Goal: Task Accomplishment & Management: Manage account settings

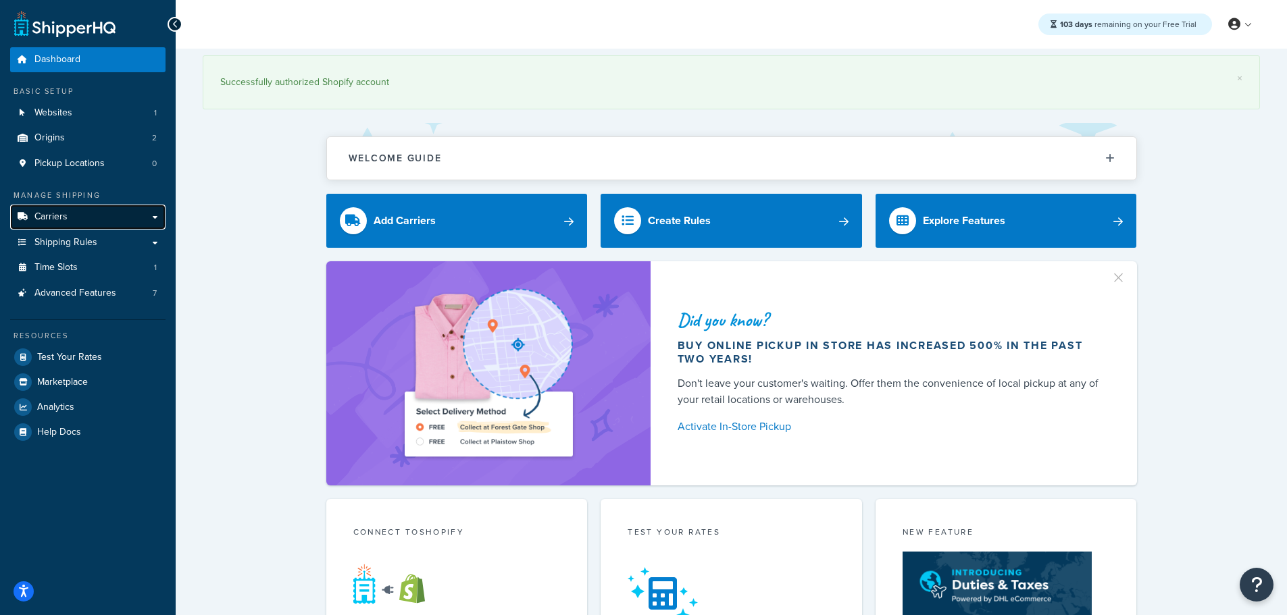
click at [95, 218] on link "Carriers" at bounding box center [87, 217] width 155 height 25
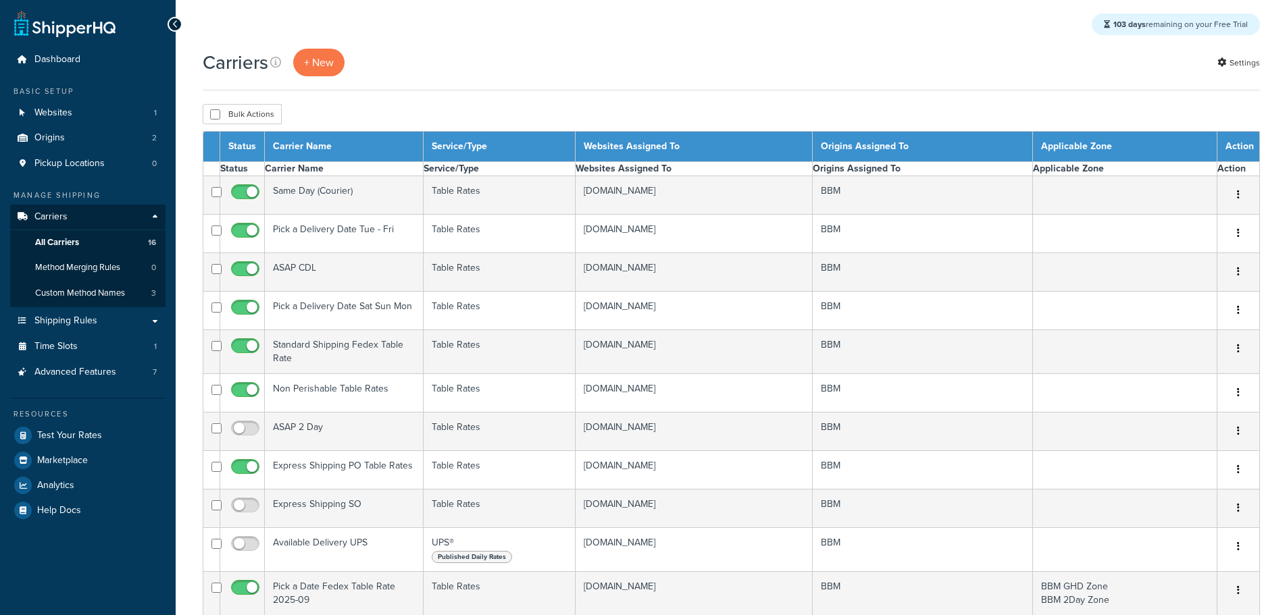
select select "15"
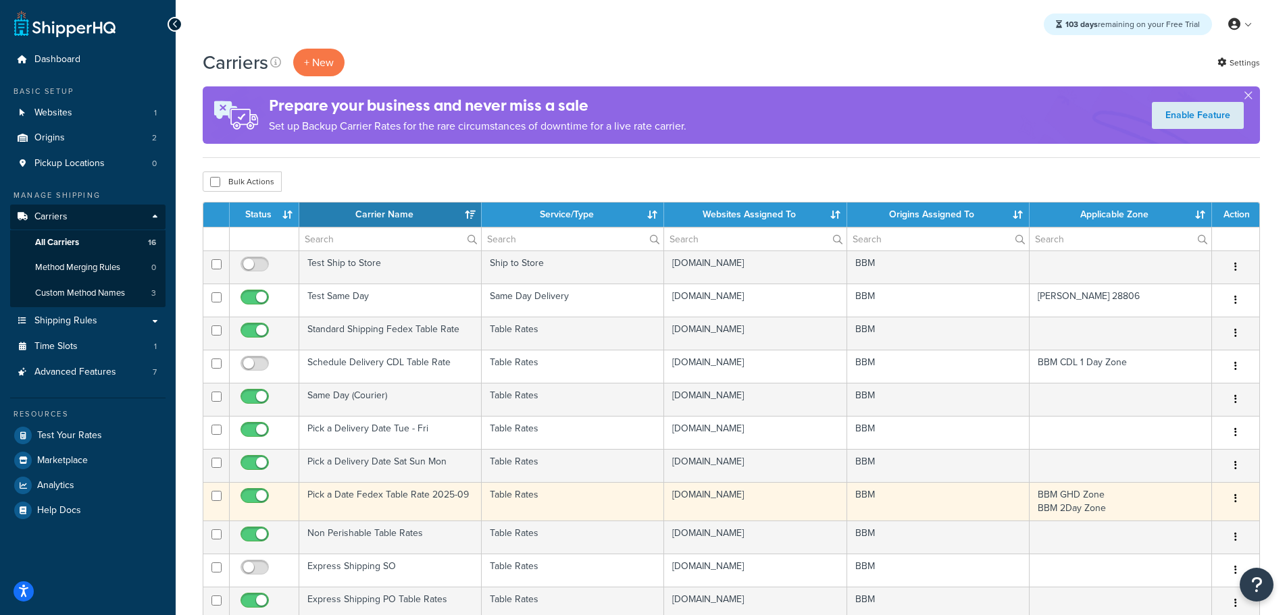
click at [387, 495] on td "Pick a Date Fedex Table Rate 2025-09" at bounding box center [390, 501] width 182 height 39
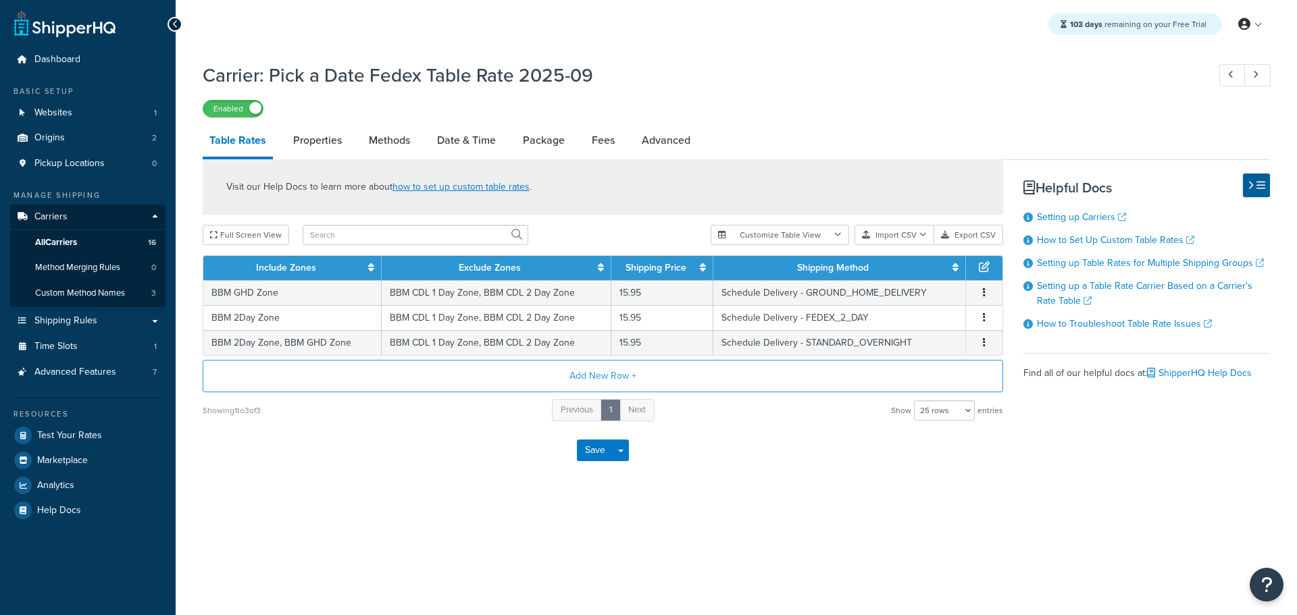
select select "25"
click at [382, 140] on link "Methods" at bounding box center [389, 140] width 55 height 32
select select "25"
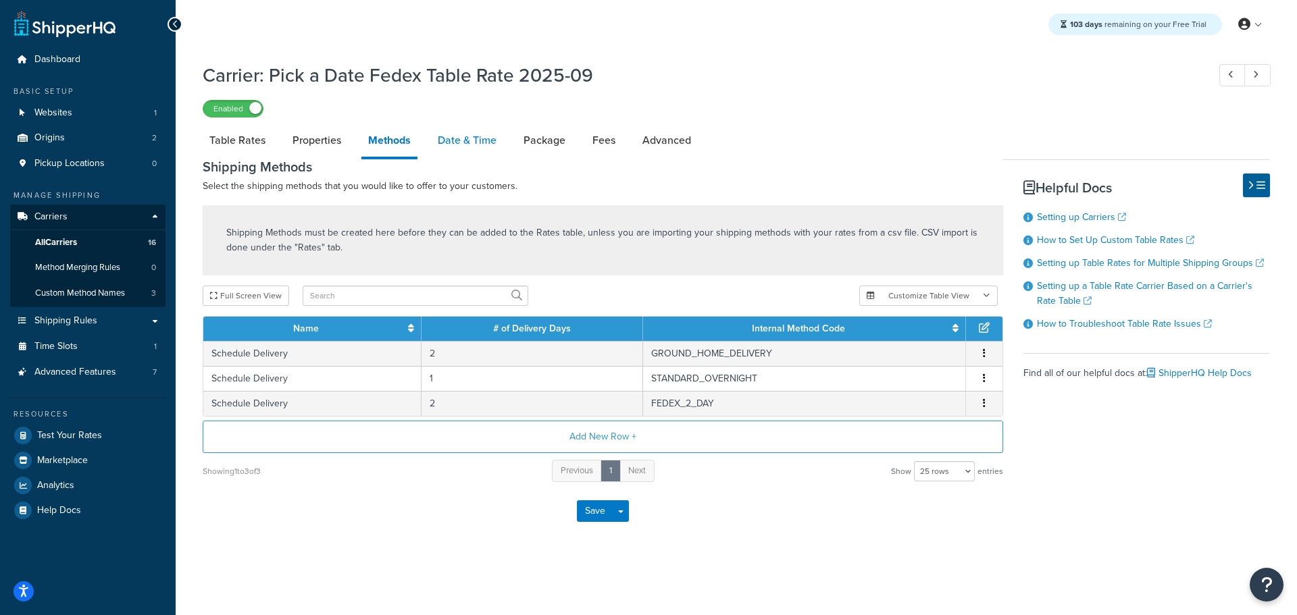
click at [459, 138] on link "Date & Time" at bounding box center [467, 140] width 72 height 32
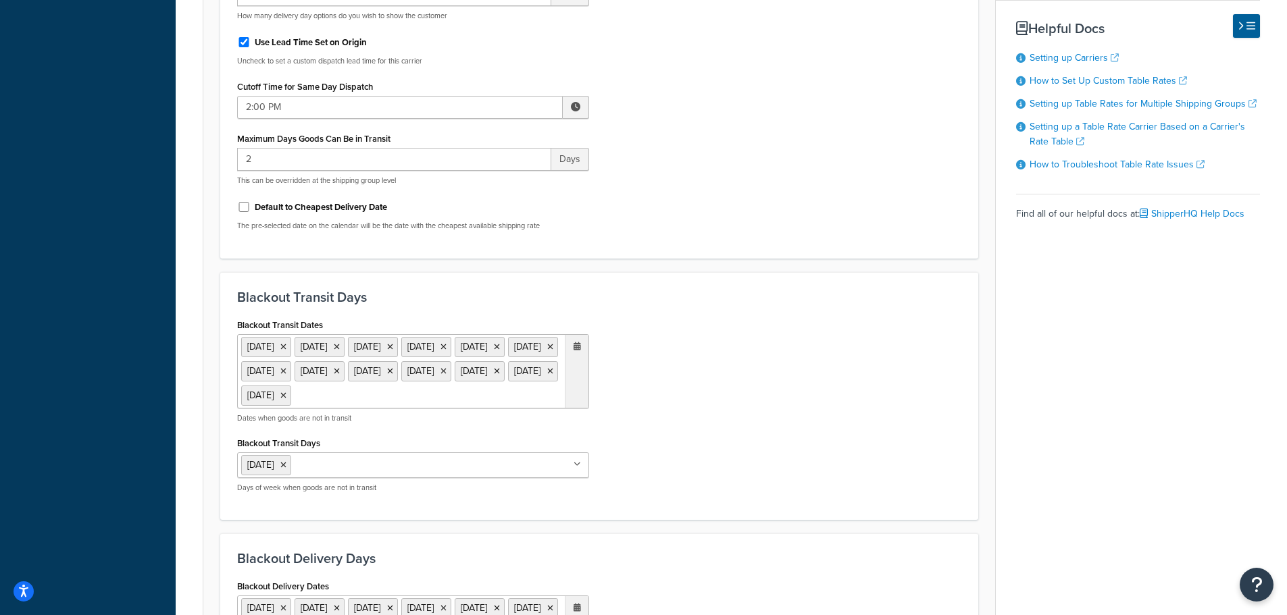
scroll to position [675, 0]
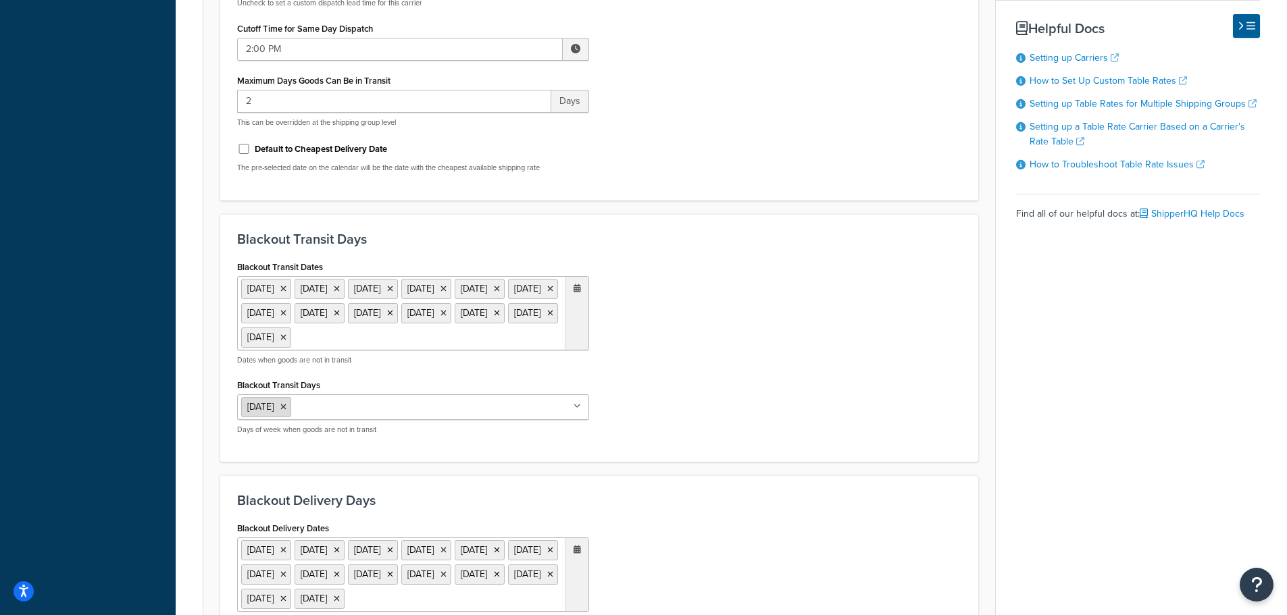
click at [286, 411] on icon at bounding box center [283, 407] width 6 height 8
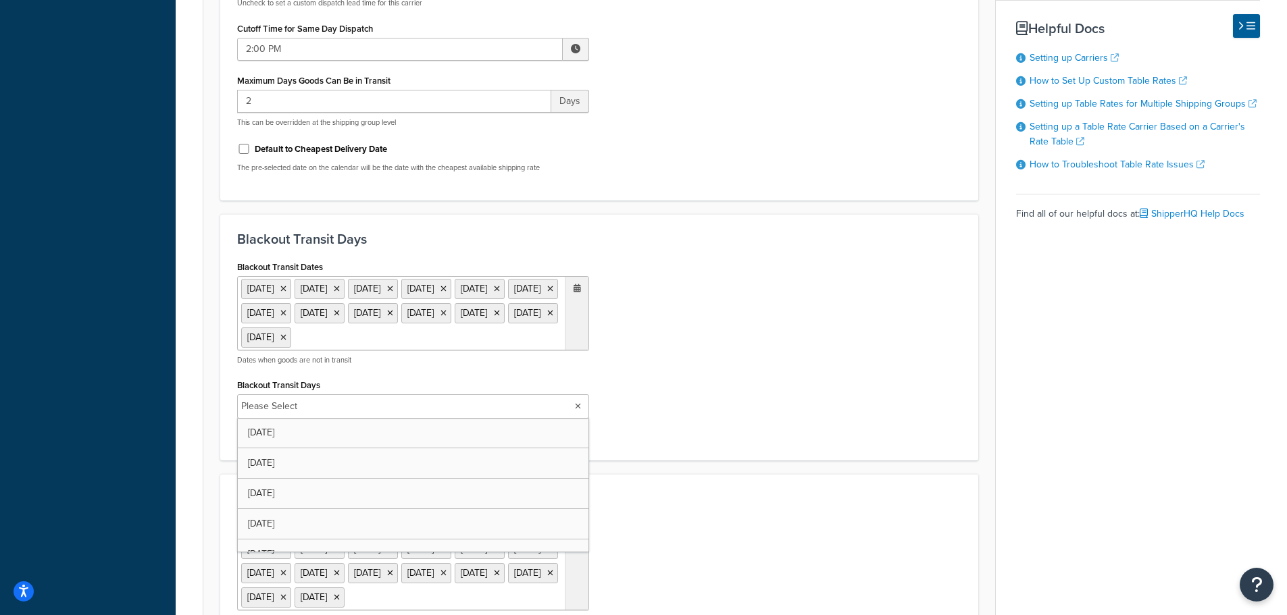
click at [717, 415] on div "Blackout Transit Dates 1 Sep 2025 11 Nov 2025 27 Nov 2025 25 Dec 2025 1 Jan 202…" at bounding box center [599, 350] width 744 height 187
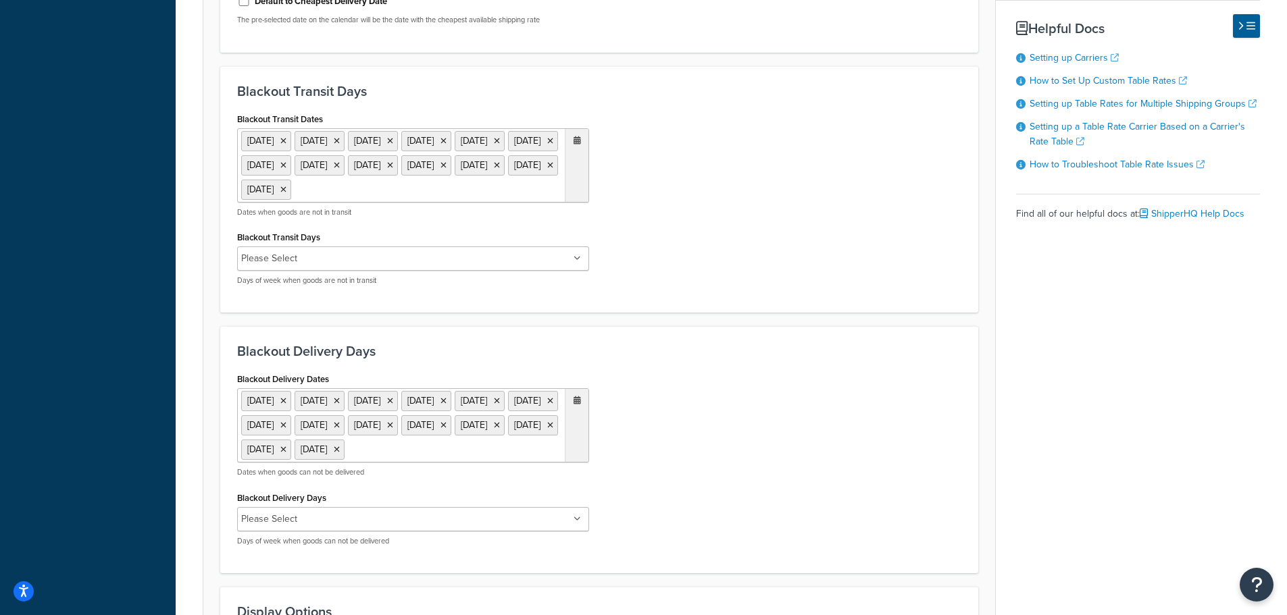
scroll to position [1095, 0]
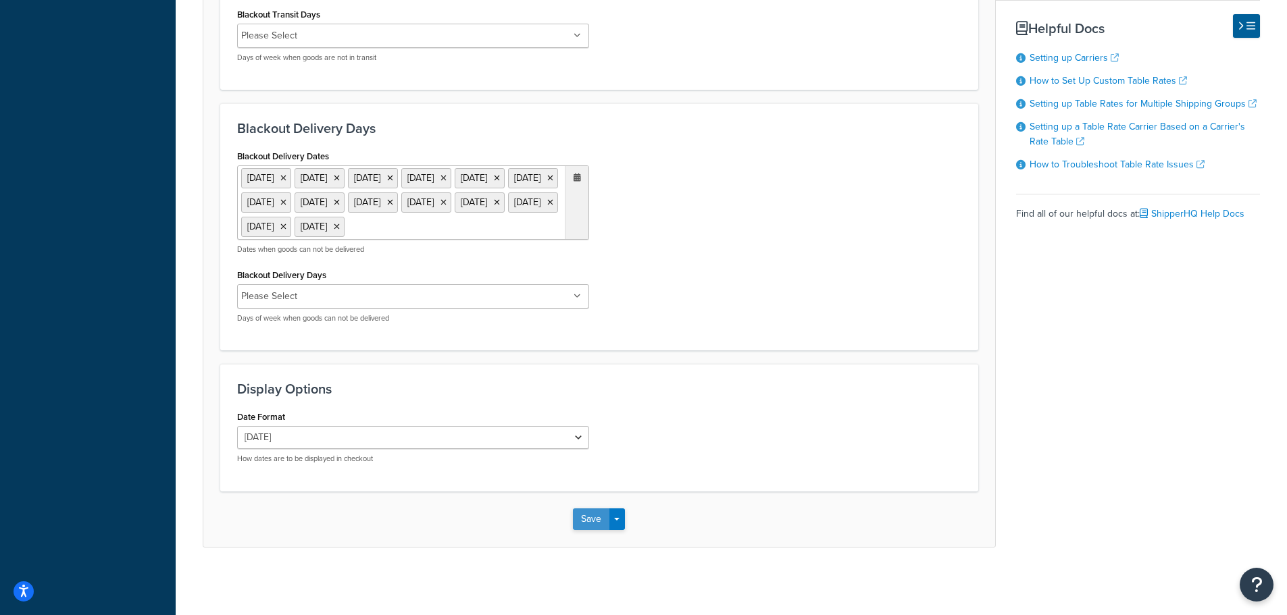
click at [588, 520] on button "Save" at bounding box center [591, 520] width 36 height 22
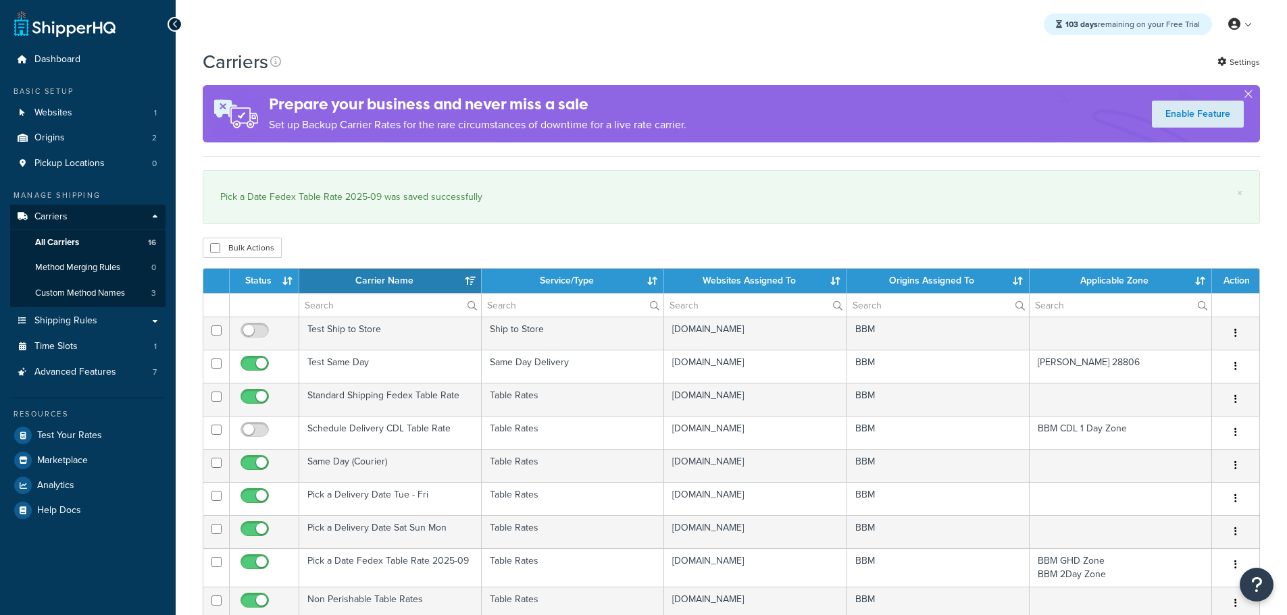
select select "15"
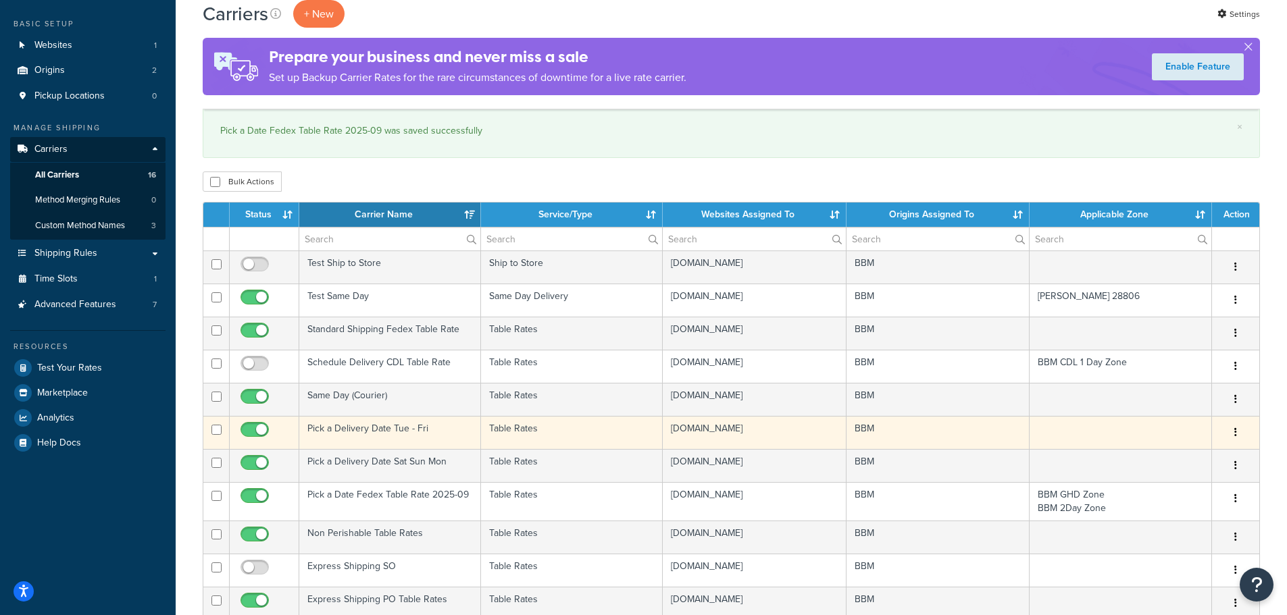
scroll to position [135, 0]
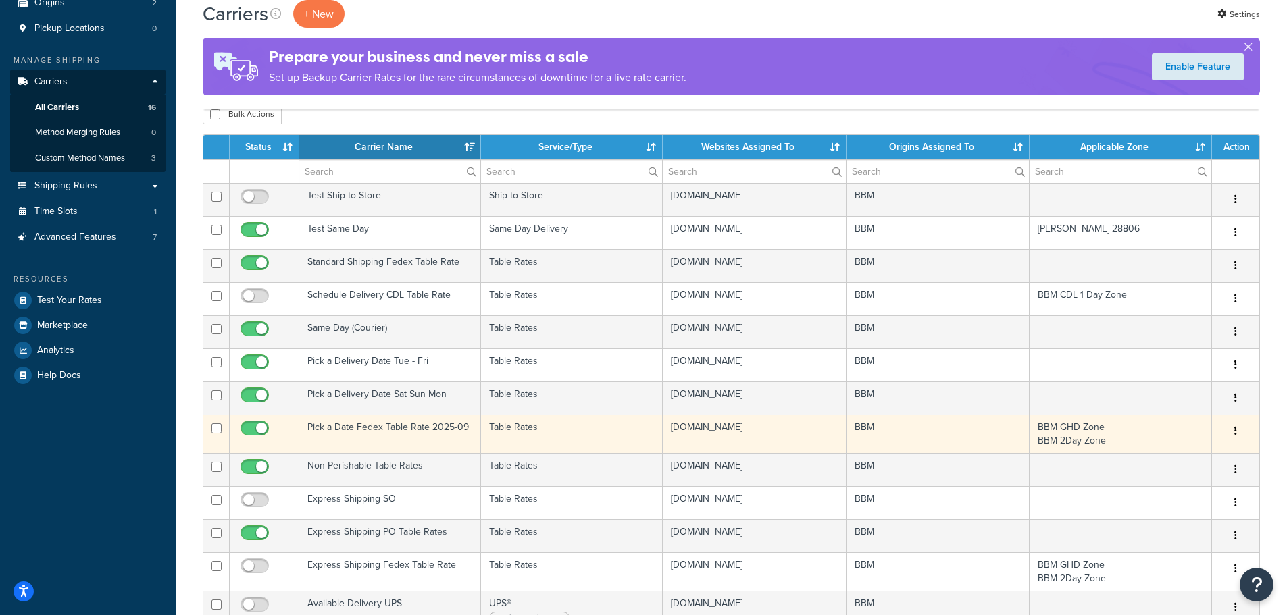
click at [351, 424] on td "Pick a Date Fedex Table Rate 2025-09" at bounding box center [390, 434] width 182 height 39
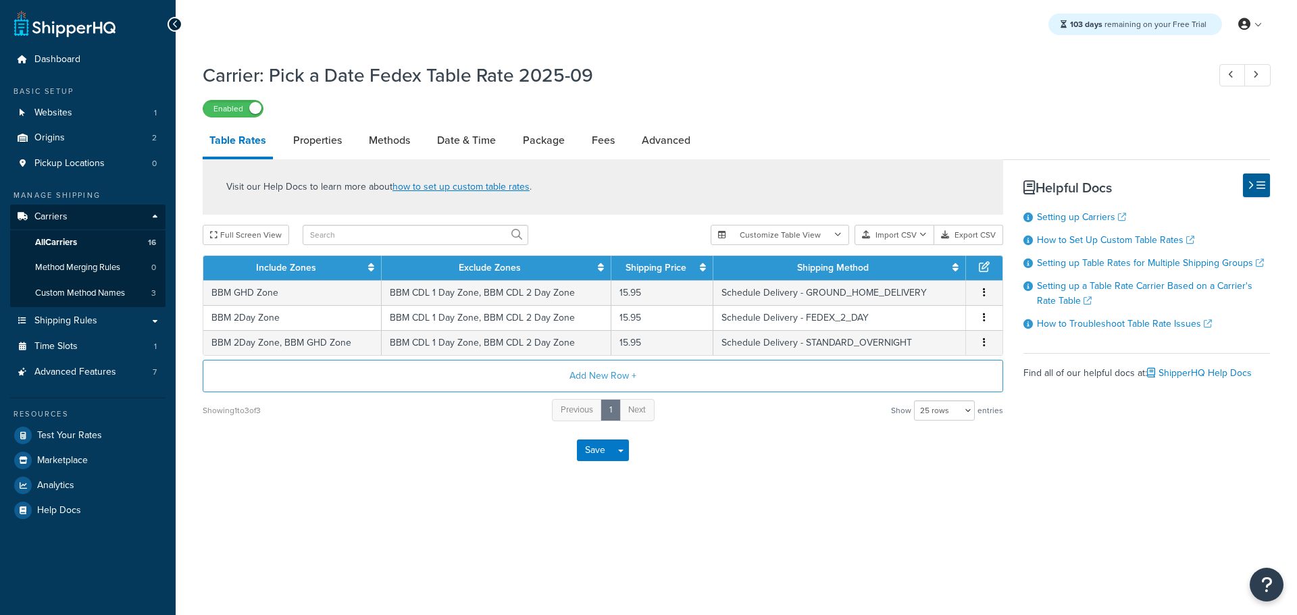
select select "25"
click at [394, 142] on link "Methods" at bounding box center [389, 140] width 55 height 32
select select "25"
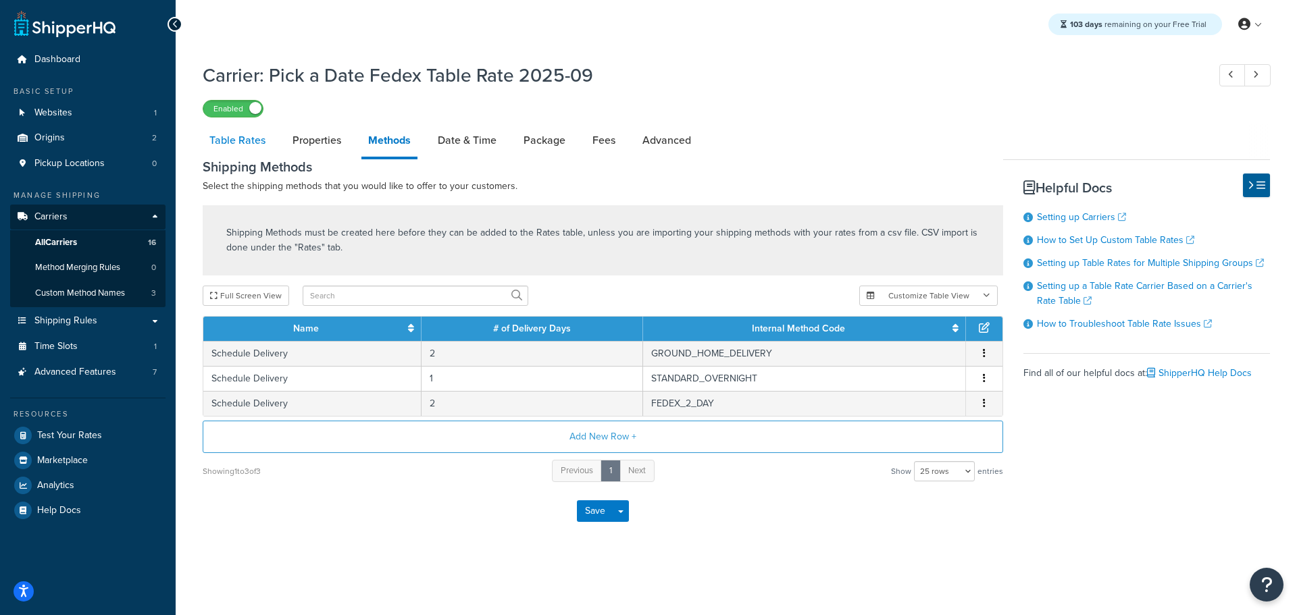
click at [243, 142] on link "Table Rates" at bounding box center [238, 140] width 70 height 32
select select "25"
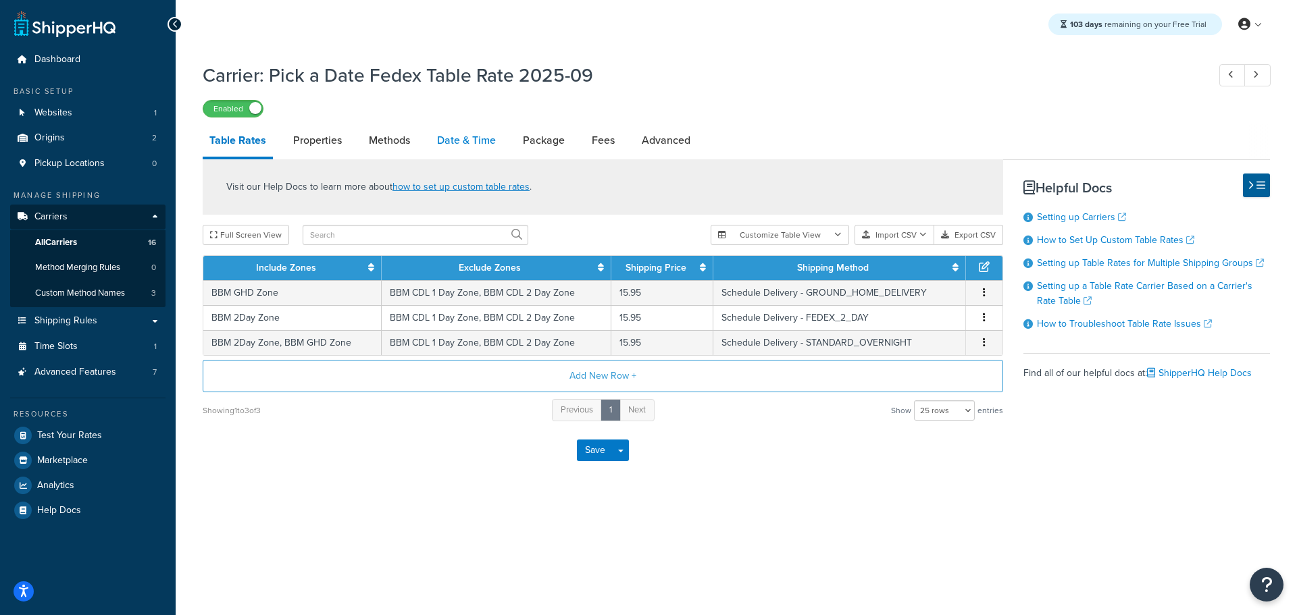
click at [466, 143] on link "Date & Time" at bounding box center [466, 140] width 72 height 32
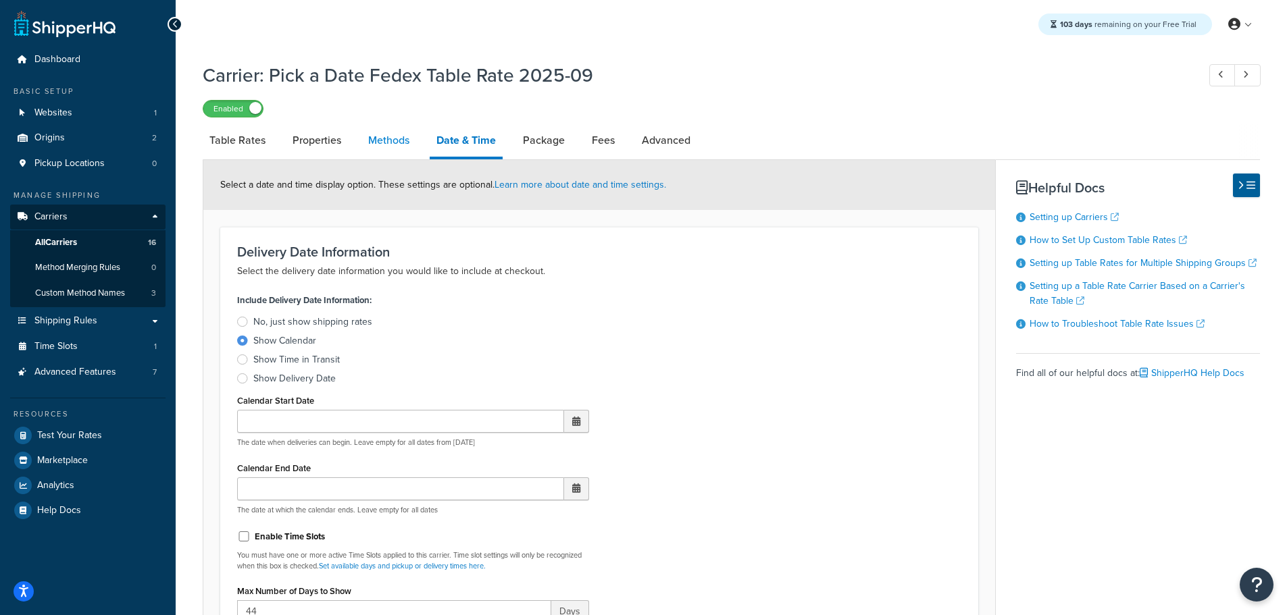
click at [388, 127] on link "Methods" at bounding box center [388, 140] width 55 height 32
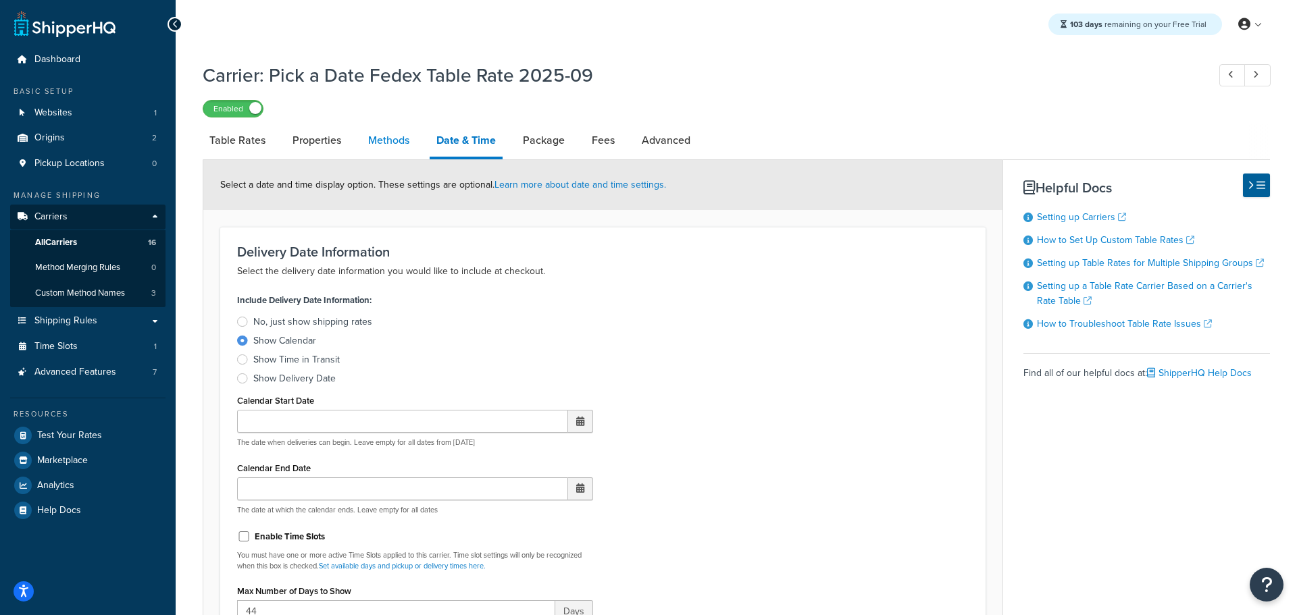
select select "25"
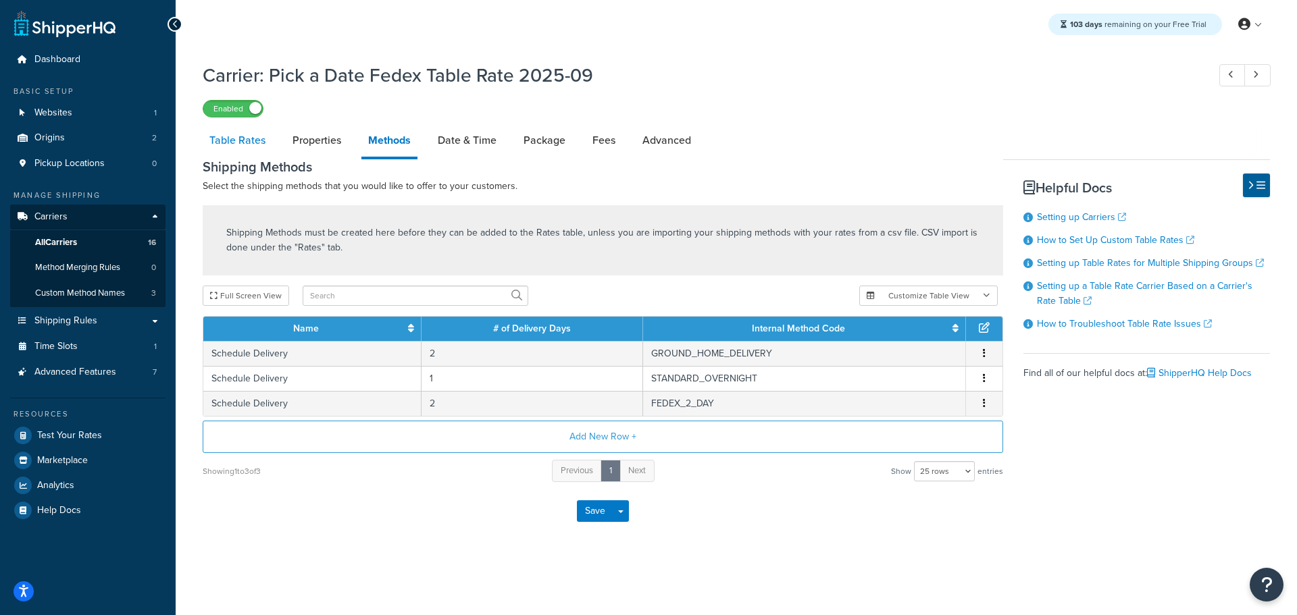
click at [242, 141] on link "Table Rates" at bounding box center [238, 140] width 70 height 32
select select "25"
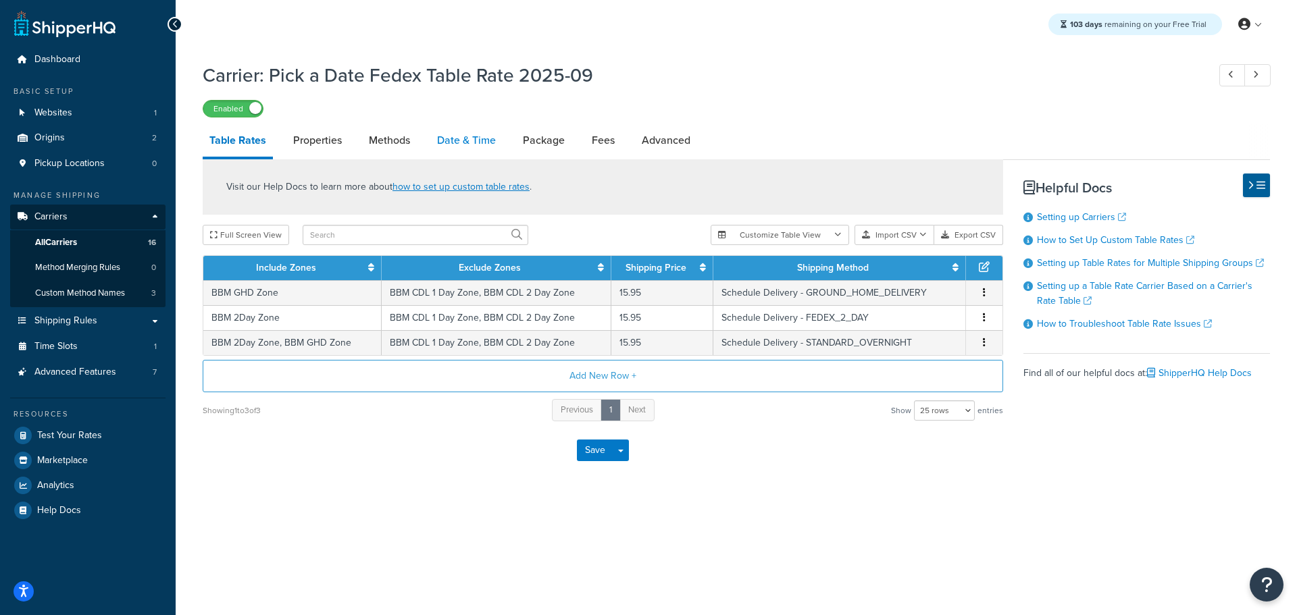
click at [454, 136] on link "Date & Time" at bounding box center [466, 140] width 72 height 32
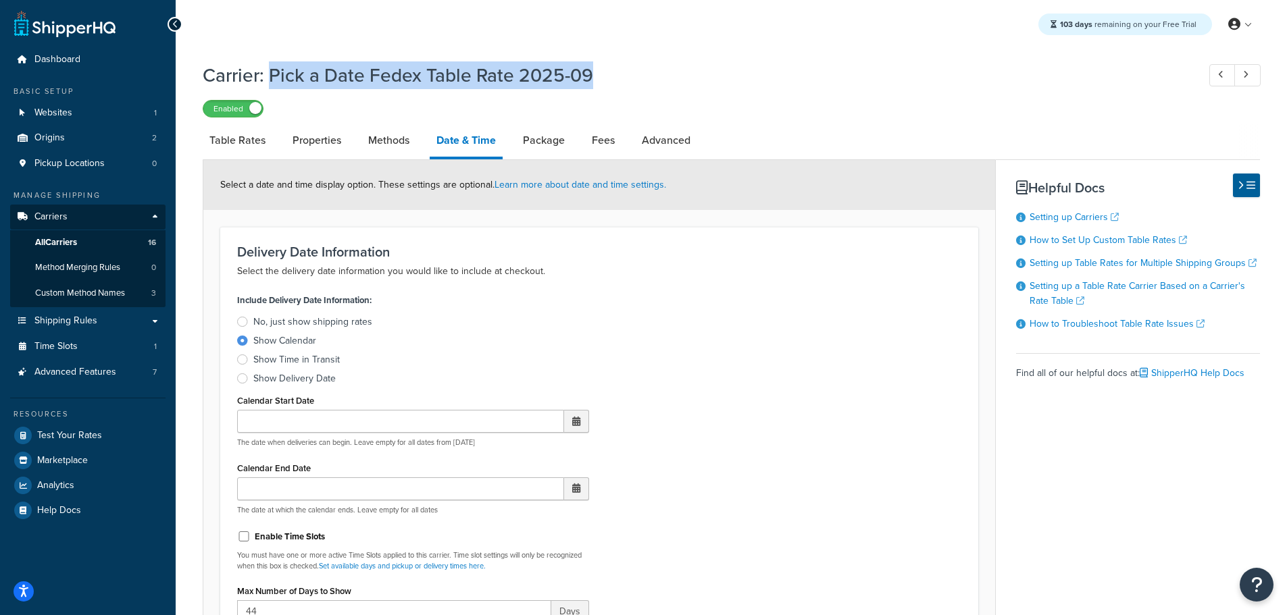
drag, startPoint x: 593, startPoint y: 70, endPoint x: 272, endPoint y: 74, distance: 320.9
click at [272, 74] on h1 "Carrier: Pick a Date Fedex Table Rate 2025-09" at bounding box center [693, 75] width 981 height 26
click at [77, 316] on span "Shipping Rules" at bounding box center [65, 320] width 63 height 11
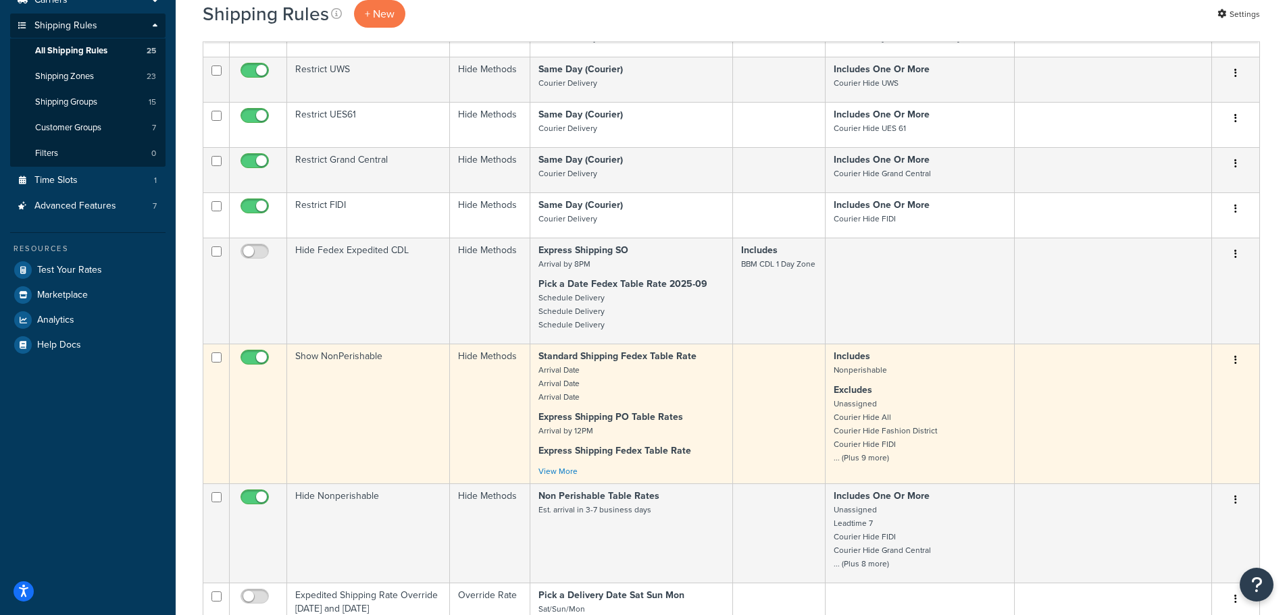
scroll to position [68, 0]
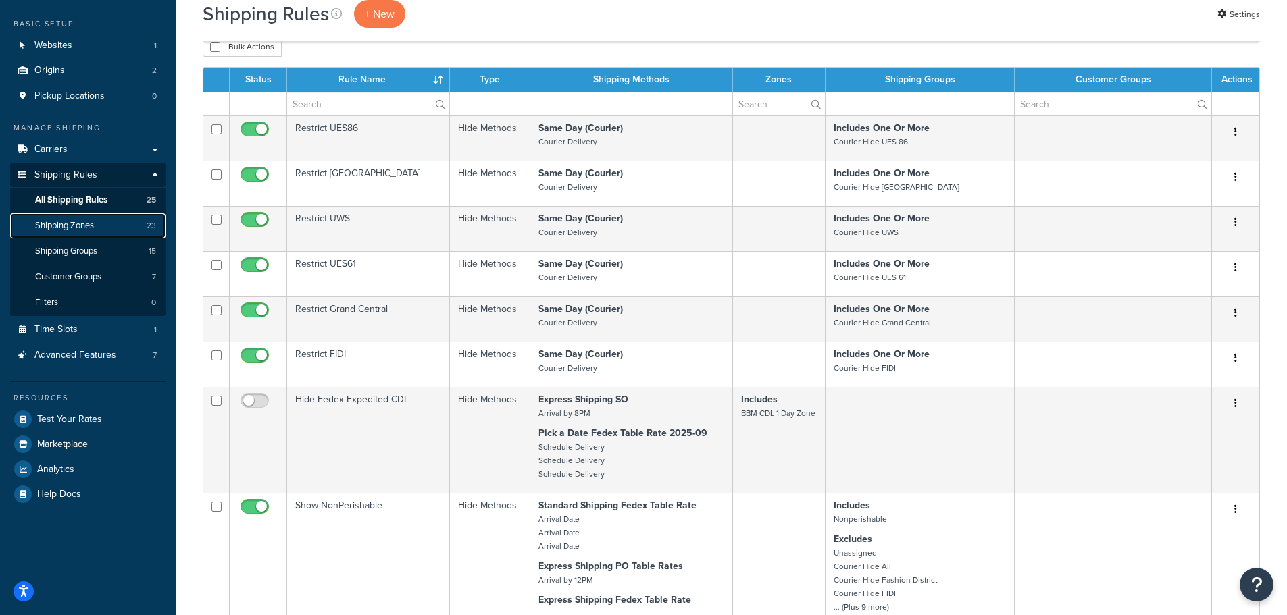
click at [81, 226] on span "Shipping Zones" at bounding box center [64, 225] width 59 height 11
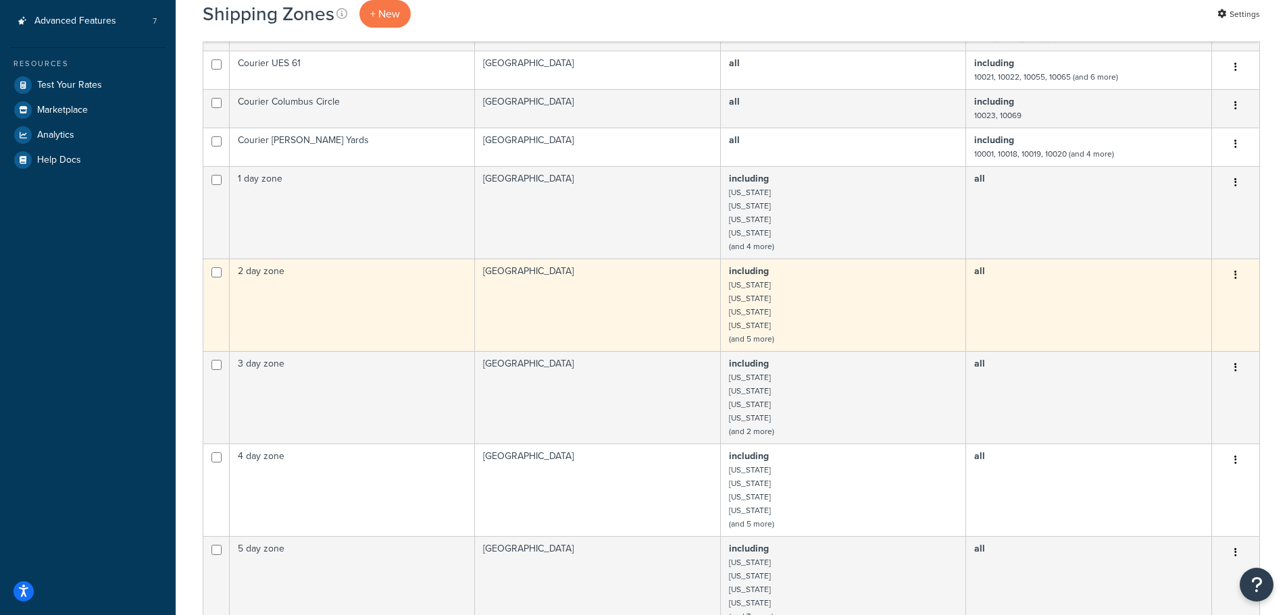
scroll to position [608, 0]
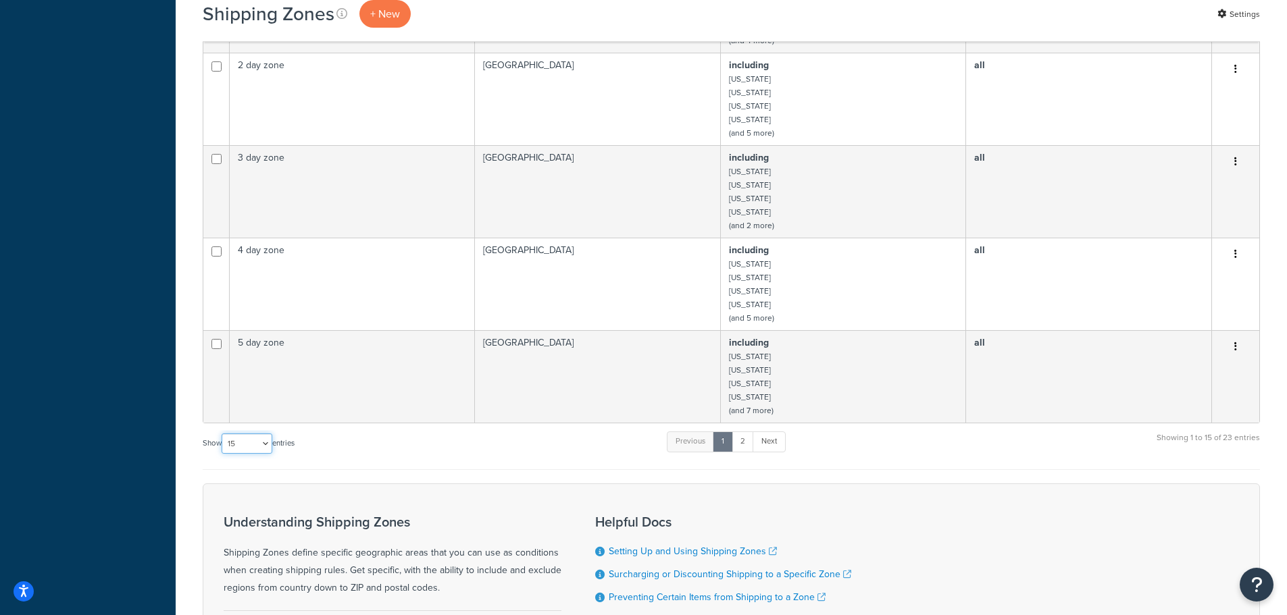
click at [269, 446] on select "10 15 25 50 100" at bounding box center [247, 444] width 51 height 20
select select "25"
click at [223, 454] on select "10 15 25 50 100" at bounding box center [247, 444] width 51 height 20
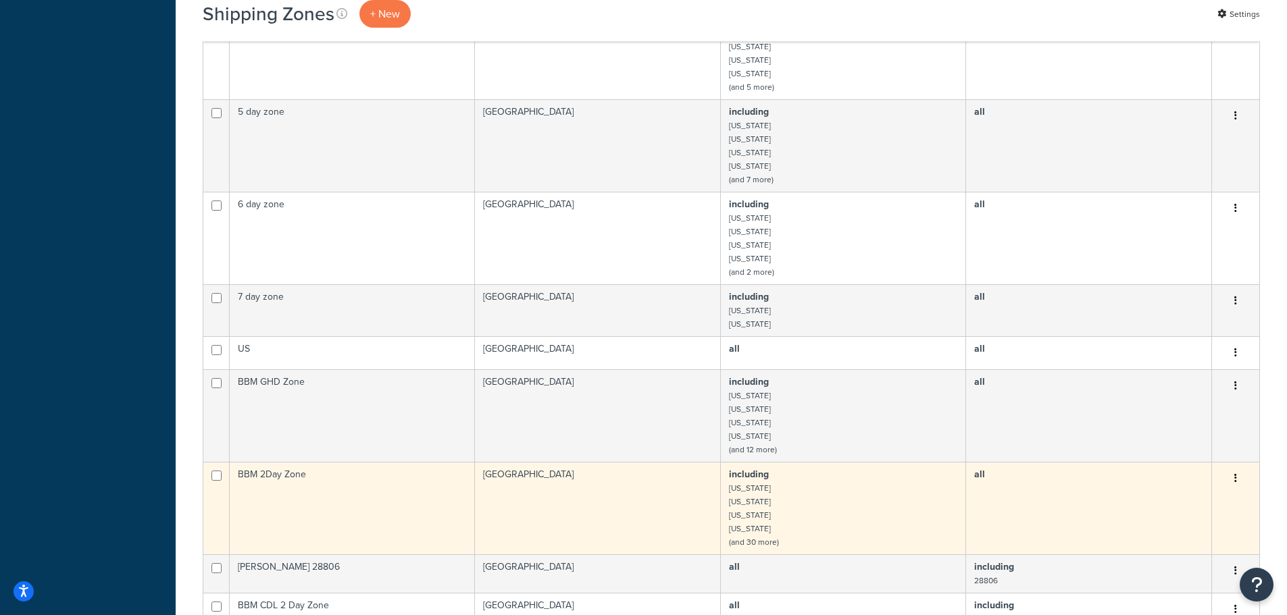
scroll to position [878, 0]
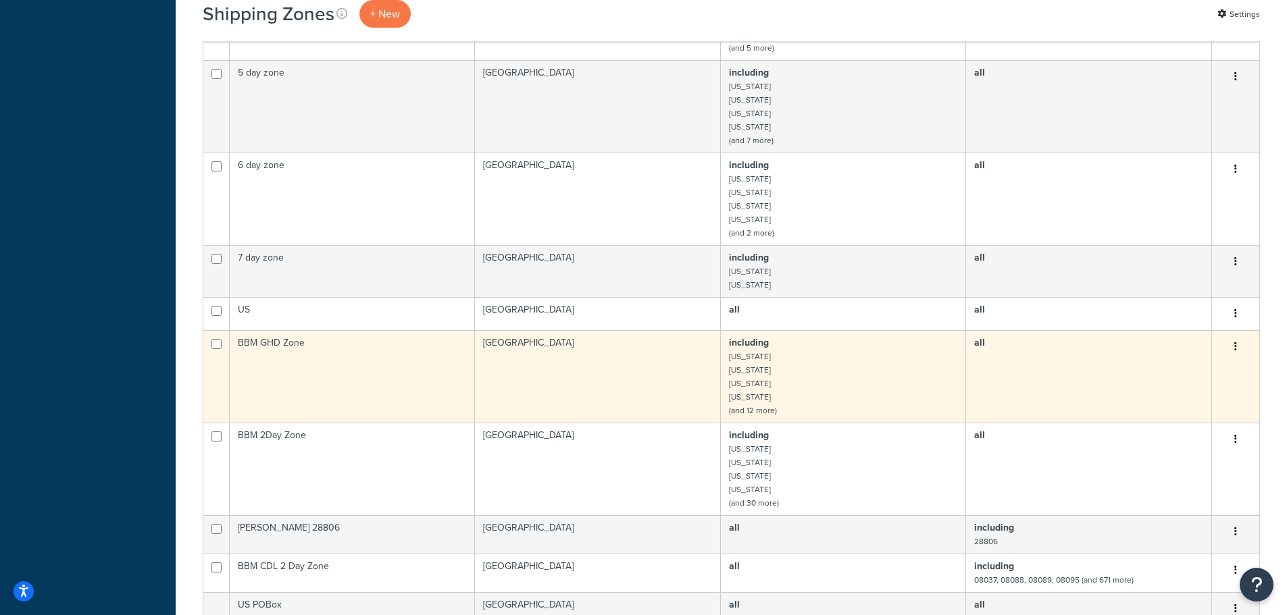
click at [276, 344] on td "BBM GHD Zone" at bounding box center [352, 376] width 245 height 93
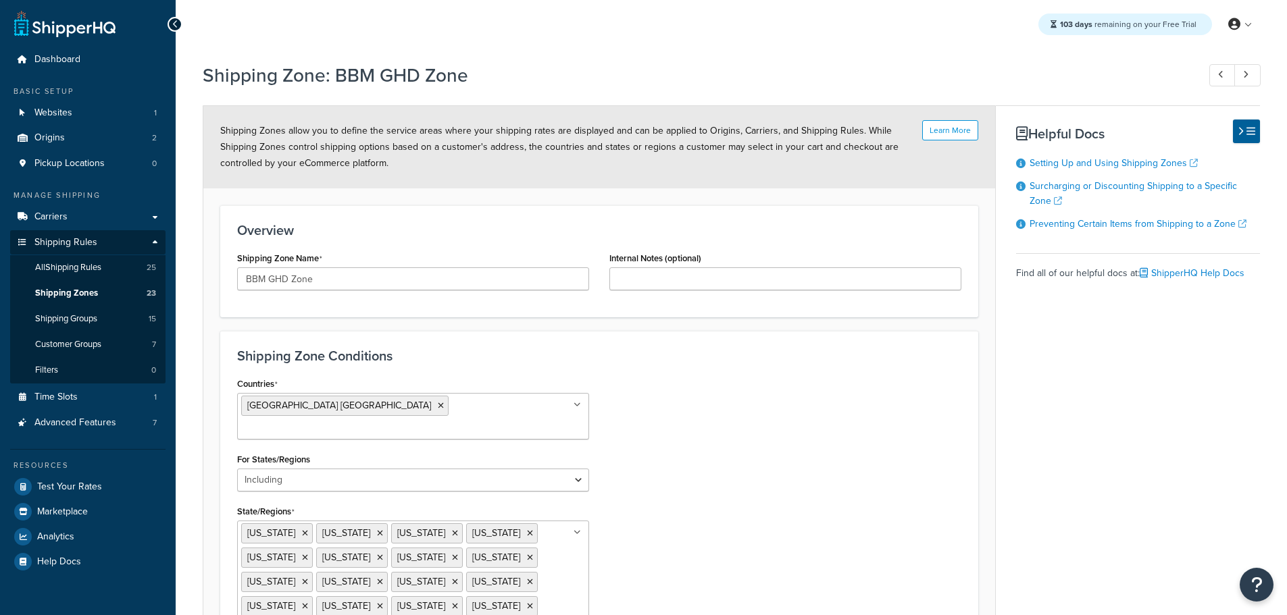
select select "including"
click at [63, 213] on span "Carriers" at bounding box center [50, 216] width 33 height 11
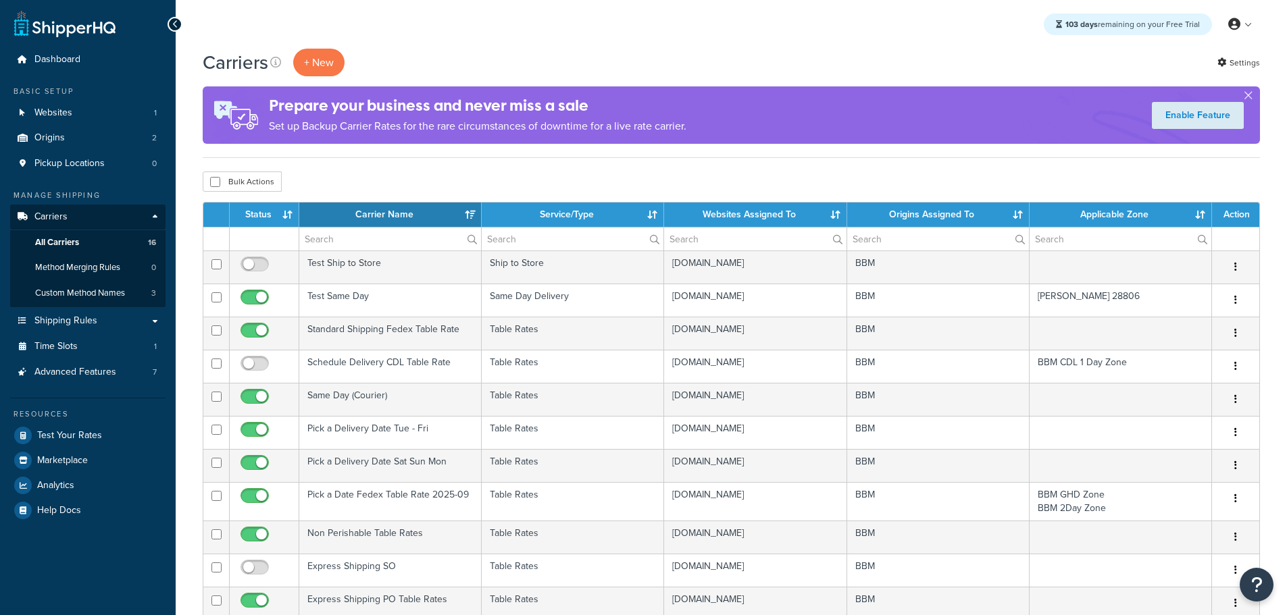
select select "15"
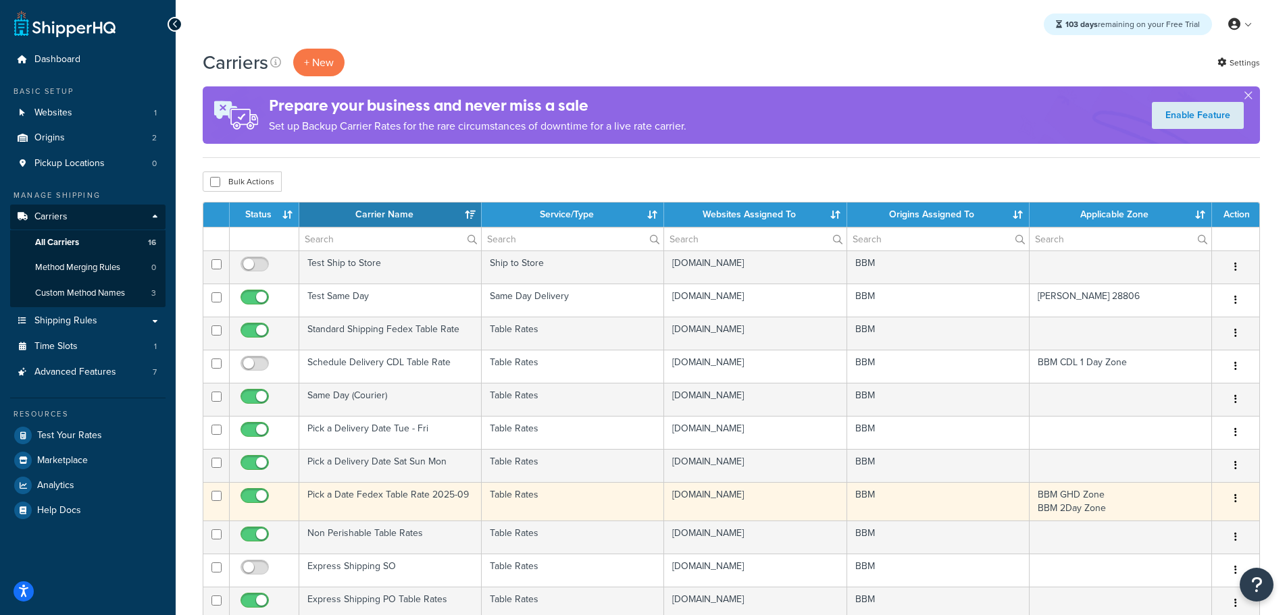
click at [377, 491] on td "Pick a Date Fedex Table Rate 2025-09" at bounding box center [390, 501] width 182 height 39
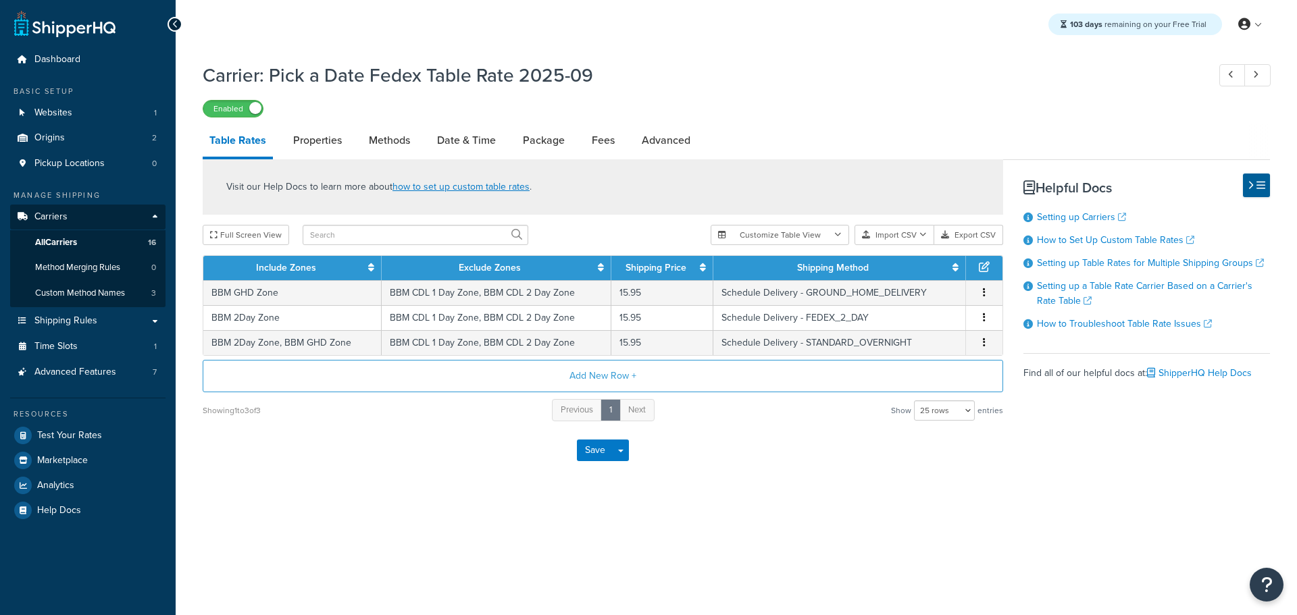
select select "25"
